Goal: Information Seeking & Learning: Learn about a topic

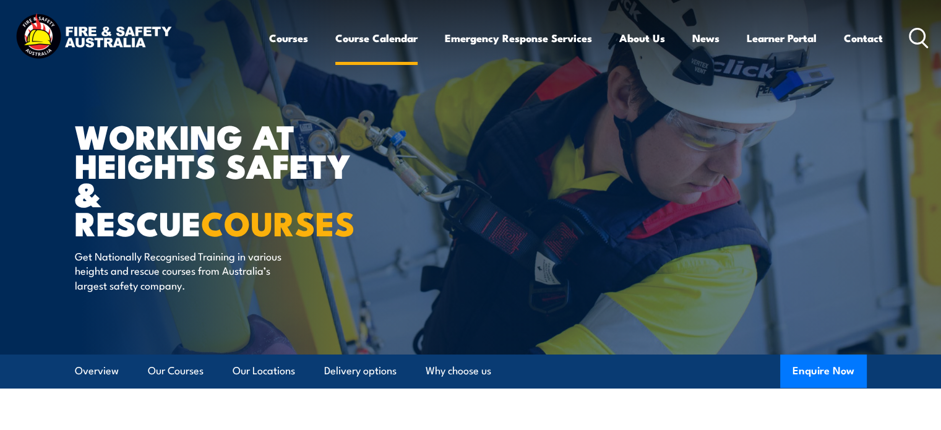
click at [375, 41] on link "Course Calendar" at bounding box center [376, 38] width 82 height 33
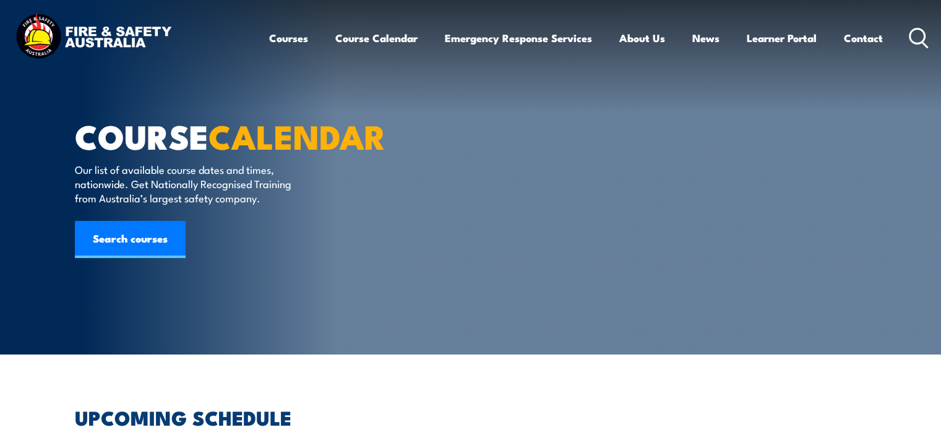
click at [941, 0] on html "Courses Course Calendar Emergency Response Services Services Overview Emergency…" at bounding box center [470, 215] width 941 height 430
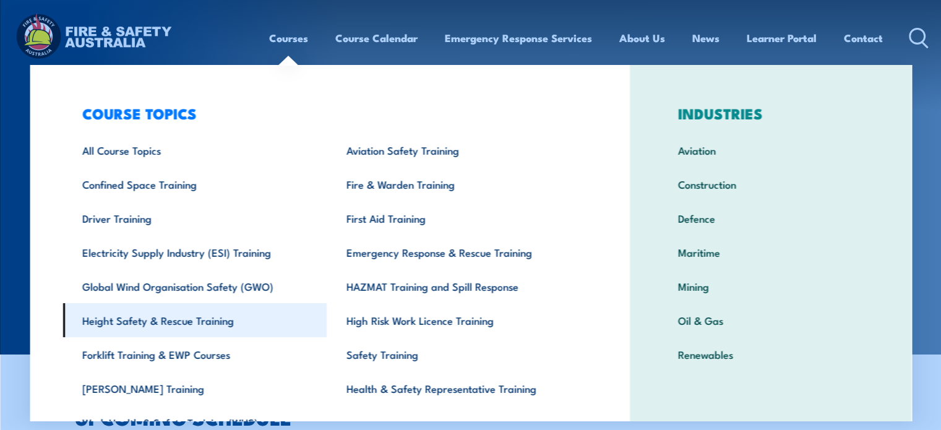
click at [197, 322] on link "Height Safety & Rescue Training" at bounding box center [195, 320] width 264 height 34
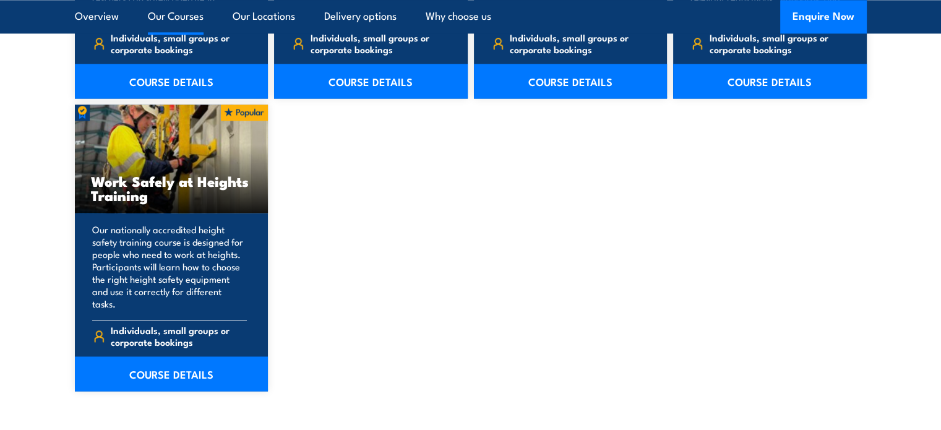
scroll to position [1597, 0]
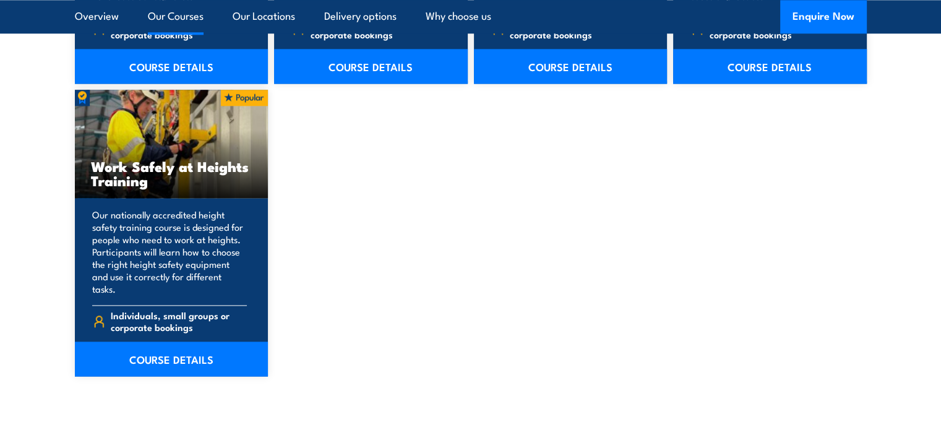
click at [155, 167] on h3 "Work Safely at Heights Training" at bounding box center [172, 173] width 162 height 28
click at [186, 347] on link "COURSE DETAILS" at bounding box center [172, 359] width 194 height 35
